Goal: Task Accomplishment & Management: Manage account settings

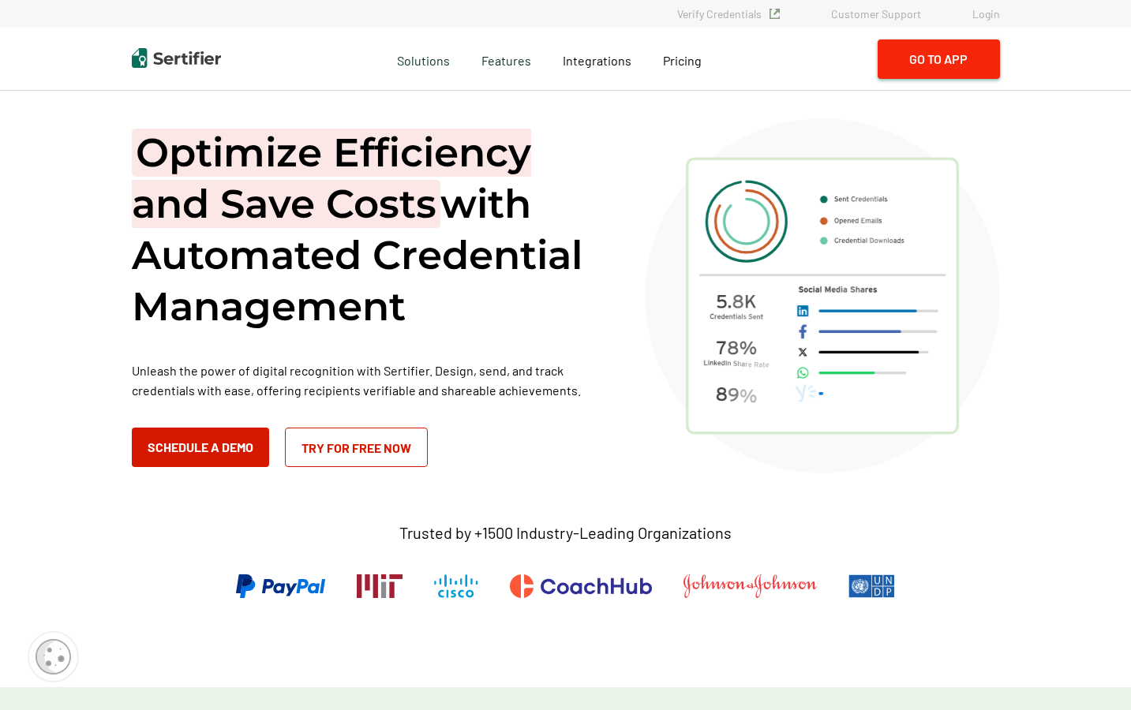
click at [964, 58] on button "Go to App" at bounding box center [939, 58] width 122 height 39
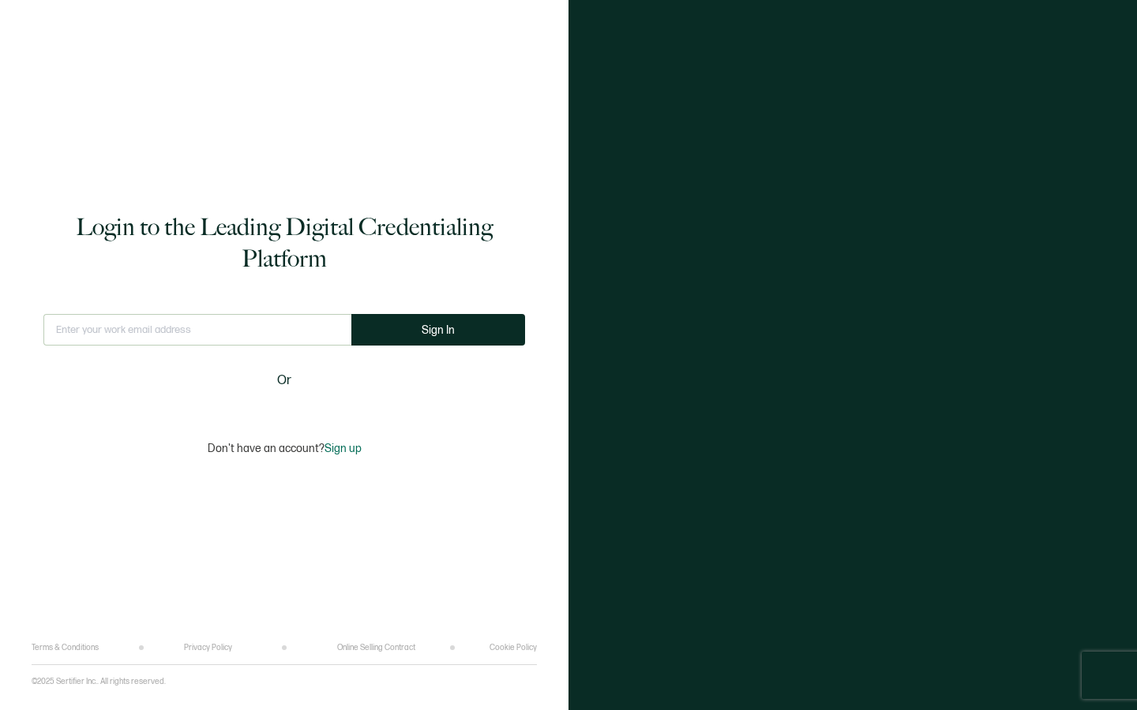
click at [188, 331] on div "This doesn't look like a valid email." at bounding box center [197, 336] width 308 height 45
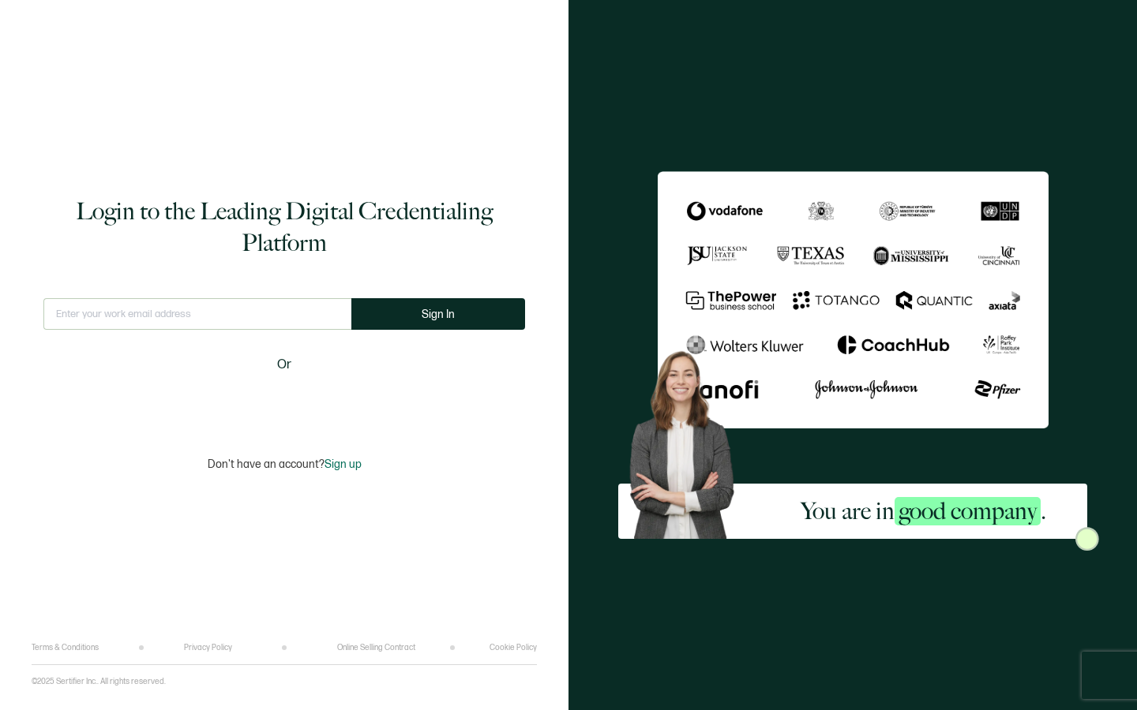
click at [194, 321] on input "text" at bounding box center [197, 314] width 308 height 32
type input "info@brillianceadvancedbeautyeducation.com"
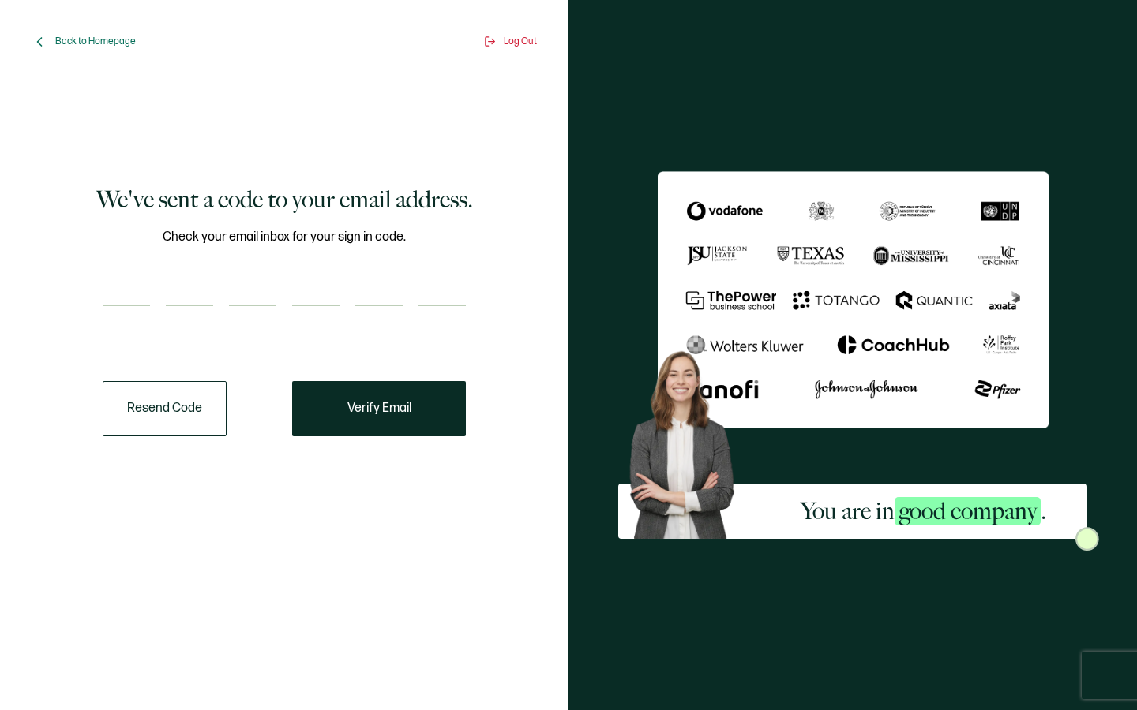
click at [133, 293] on input "number" at bounding box center [126, 291] width 47 height 32
type input "2"
type input "4"
type input "3"
type input "5"
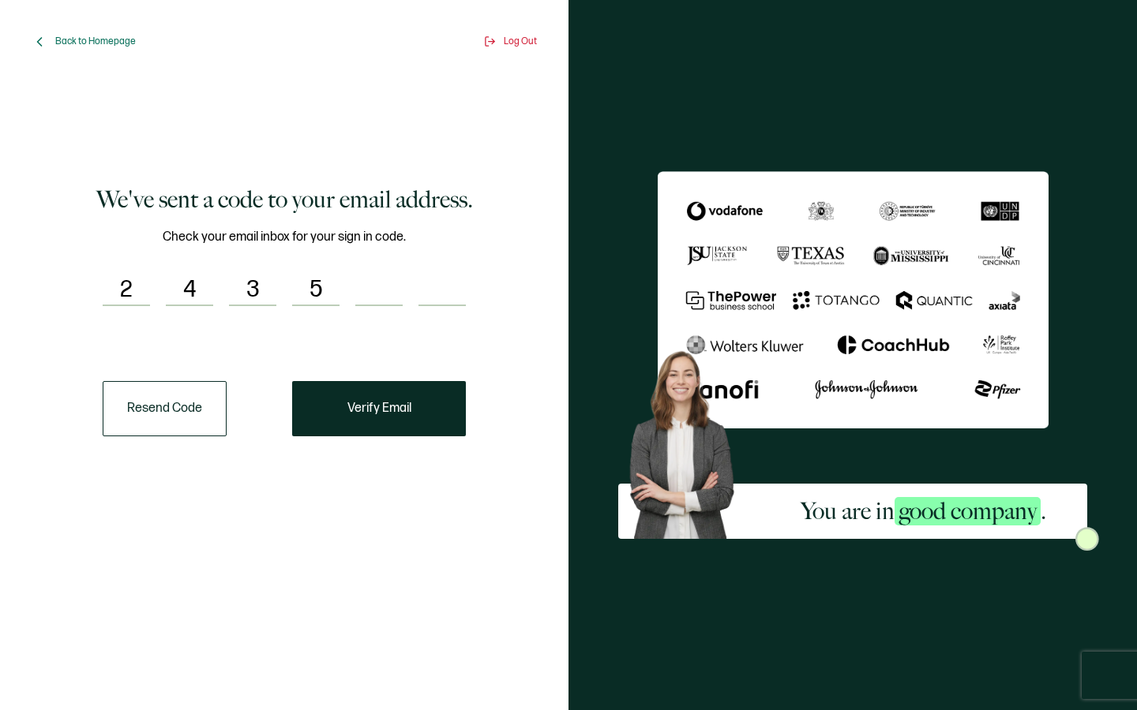
type input "8"
type input "2"
